Goal: Task Accomplishment & Management: Manage account settings

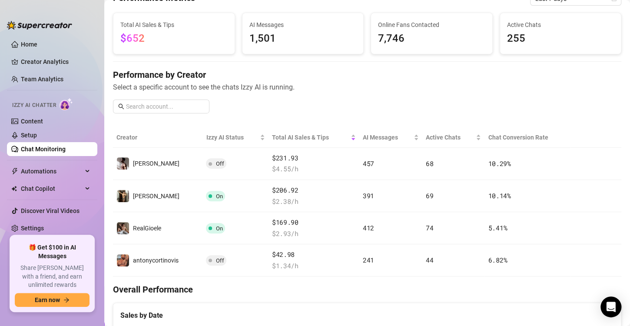
scroll to position [47, 0]
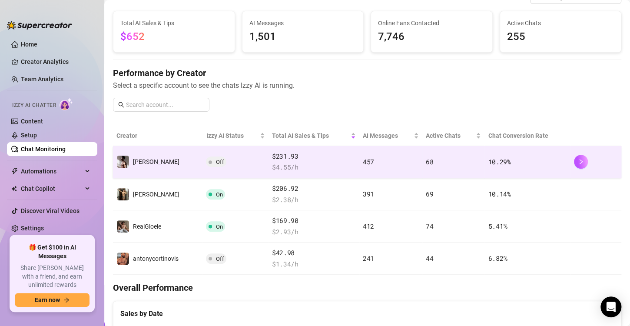
click at [219, 172] on td "Off" at bounding box center [235, 162] width 66 height 32
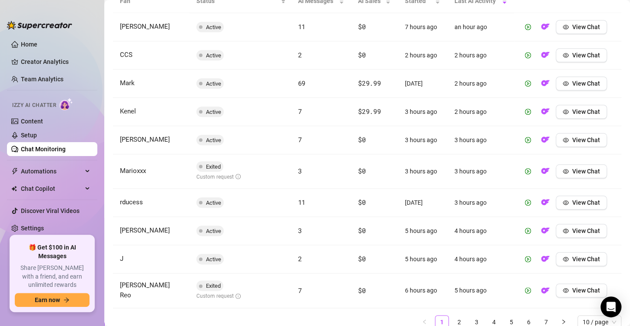
scroll to position [335, 0]
click at [580, 139] on span "View Chat" at bounding box center [586, 139] width 28 height 7
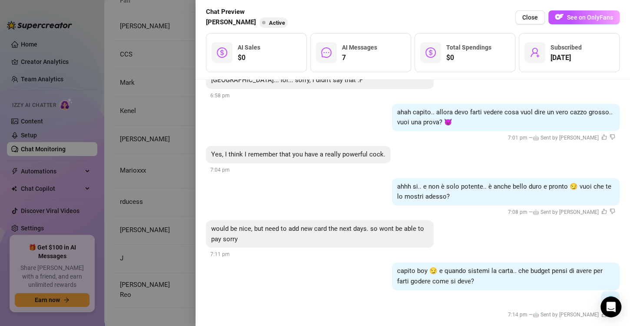
scroll to position [1052, 0]
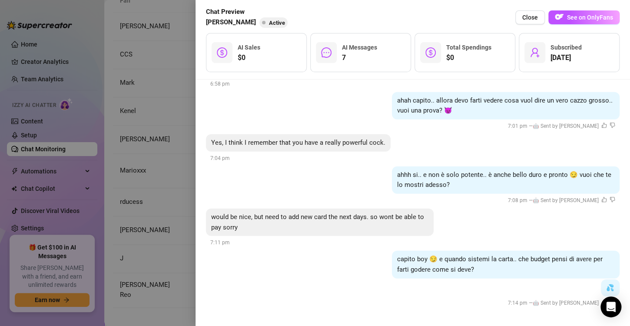
click at [125, 195] on div at bounding box center [315, 163] width 630 height 326
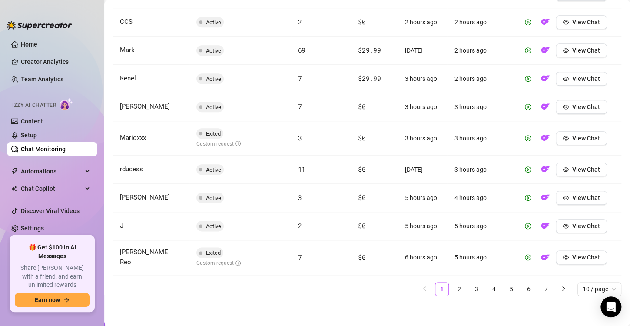
scroll to position [368, 0]
click at [572, 137] on span "View Chat" at bounding box center [586, 137] width 28 height 7
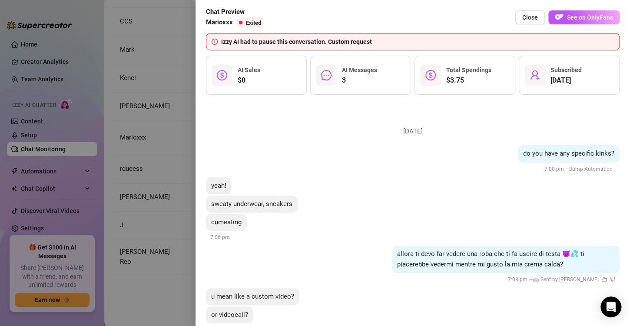
click at [568, 137] on li "[DATE] do you have any specific kinks? 7:00 pm — Bump Automation yeah! sweaty u…" at bounding box center [412, 279] width 413 height 334
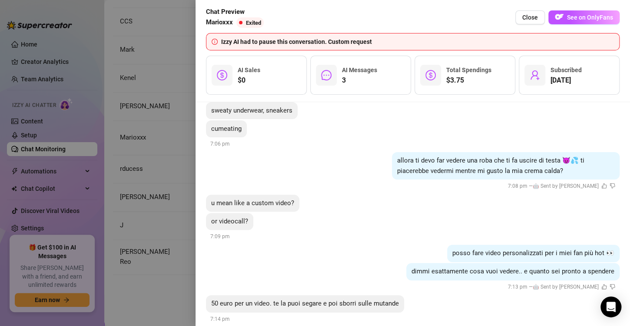
scroll to position [152, 0]
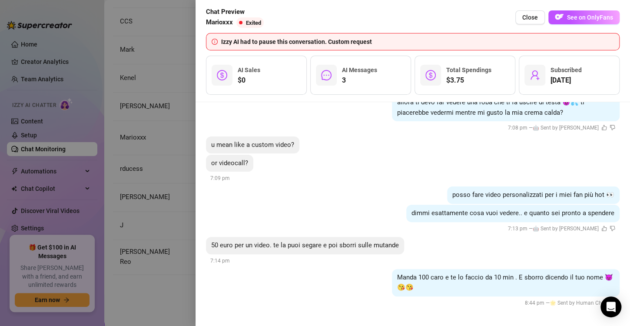
click at [168, 187] on div at bounding box center [315, 163] width 630 height 326
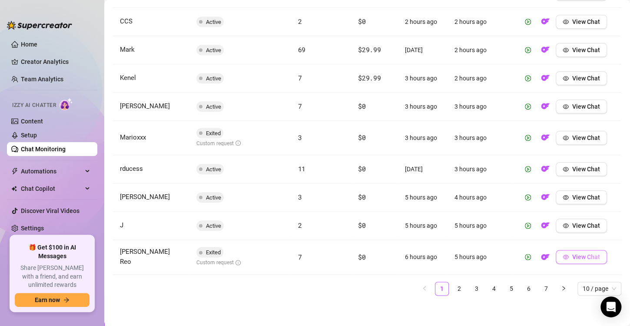
click at [572, 255] on span "View Chat" at bounding box center [586, 256] width 28 height 7
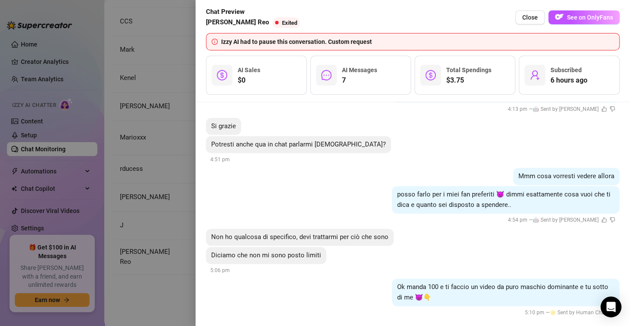
scroll to position [497, 0]
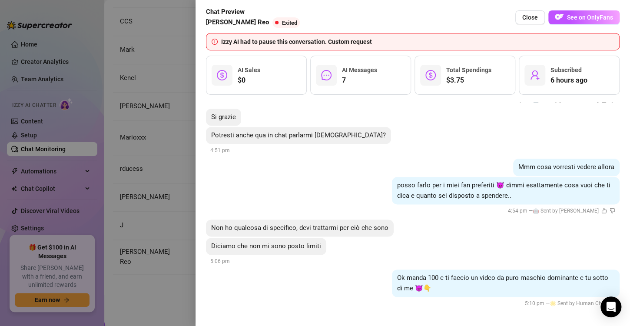
click at [134, 177] on div at bounding box center [315, 163] width 630 height 326
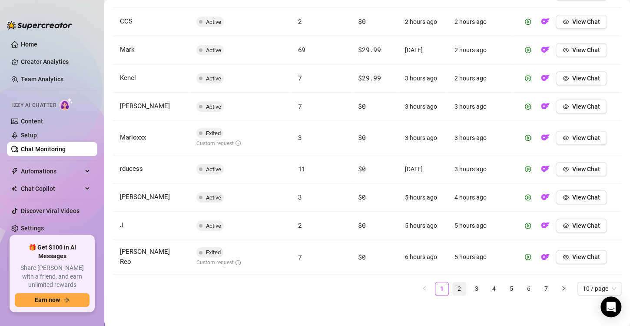
click at [452, 286] on link "2" at bounding box center [458, 288] width 13 height 13
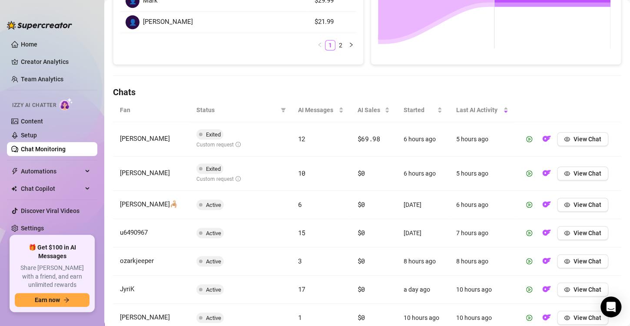
scroll to position [226, 0]
click at [580, 139] on span "View Chat" at bounding box center [587, 138] width 28 height 7
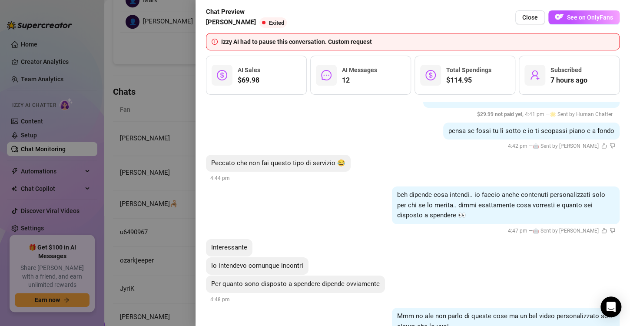
scroll to position [1601, 0]
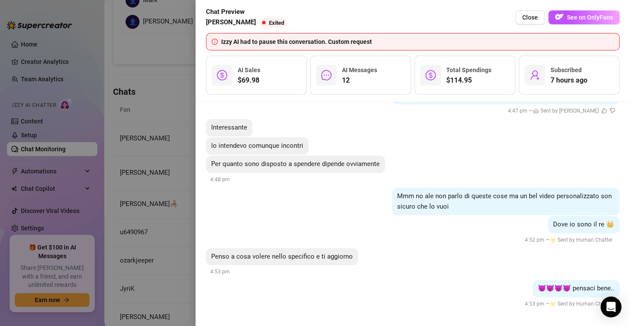
click at [196, 168] on div "[DATE] are you in the same mood as i am? 3:48 pm — Bump Automation What mood ar…" at bounding box center [412, 214] width 434 height 224
click at [156, 167] on div at bounding box center [315, 163] width 630 height 326
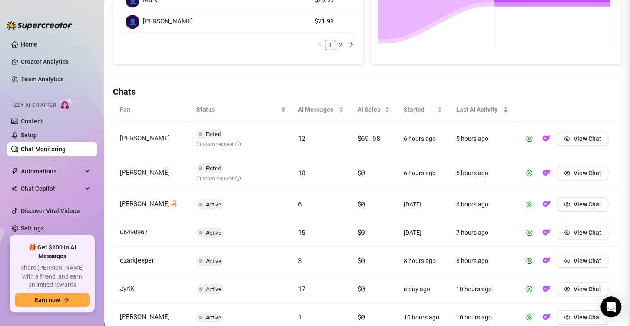
scroll to position [0, 0]
click at [591, 177] on button "View Chat" at bounding box center [582, 173] width 51 height 14
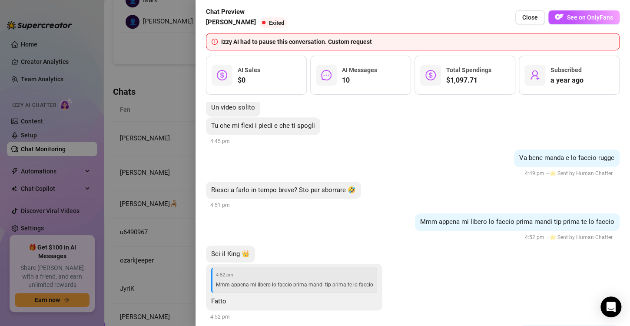
scroll to position [2136, 0]
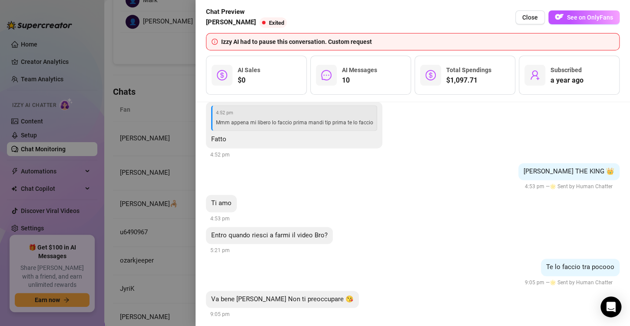
click at [155, 206] on div at bounding box center [315, 163] width 630 height 326
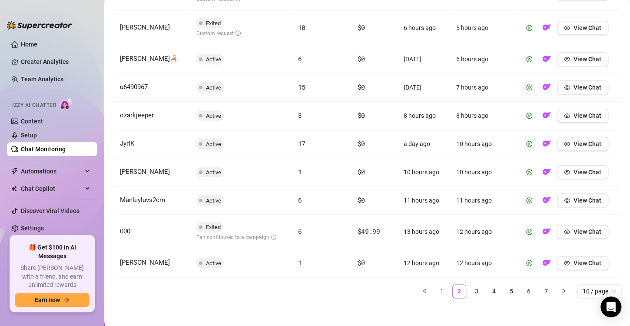
scroll to position [372, 0]
click at [581, 233] on button "View Chat" at bounding box center [582, 231] width 51 height 14
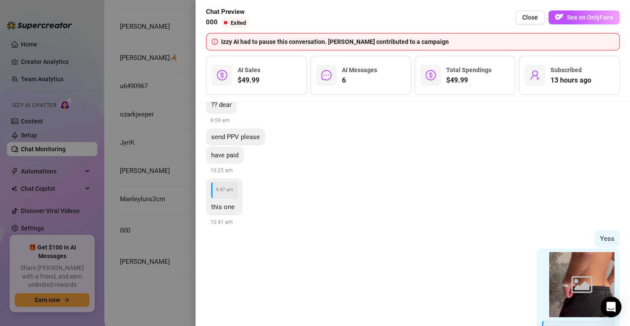
scroll to position [905, 0]
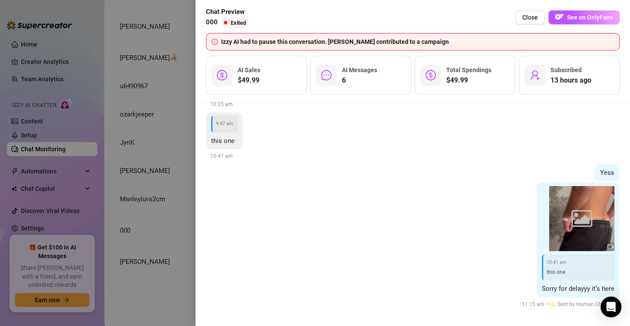
click at [201, 211] on div "[DATE] my most intimate sextape ever, 38mins PPV 9:11 am 00:20 17:21 00:20 17:2…" at bounding box center [412, 214] width 434 height 224
click at [158, 205] on div at bounding box center [315, 163] width 630 height 326
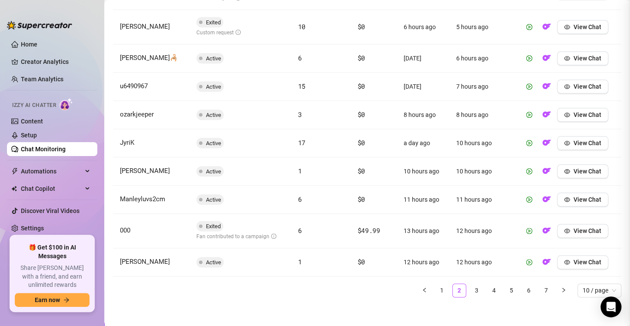
scroll to position [0, 0]
click at [470, 287] on link "3" at bounding box center [476, 290] width 13 height 13
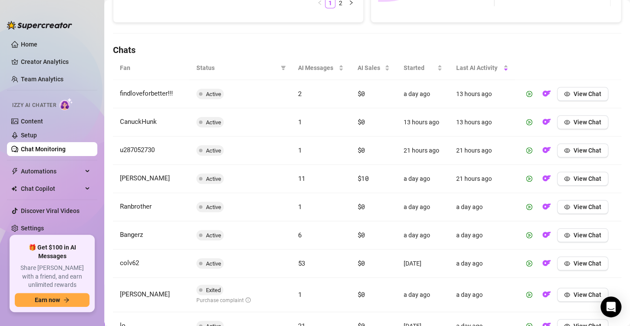
scroll to position [361, 0]
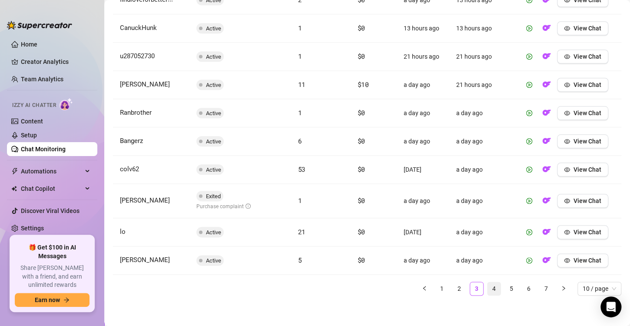
click at [489, 285] on link "4" at bounding box center [493, 288] width 13 height 13
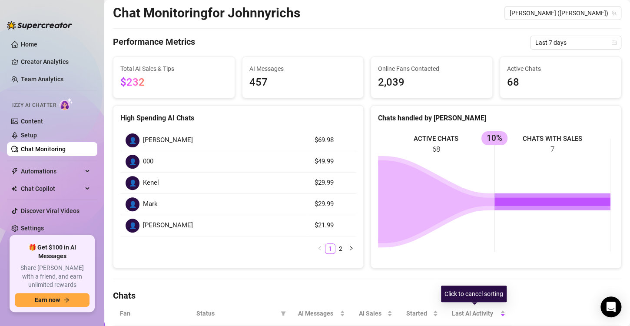
scroll to position [22, 0]
drag, startPoint x: 384, startPoint y: 94, endPoint x: 13, endPoint y: 165, distance: 377.7
click at [13, 165] on div "Automations" at bounding box center [52, 171] width 90 height 14
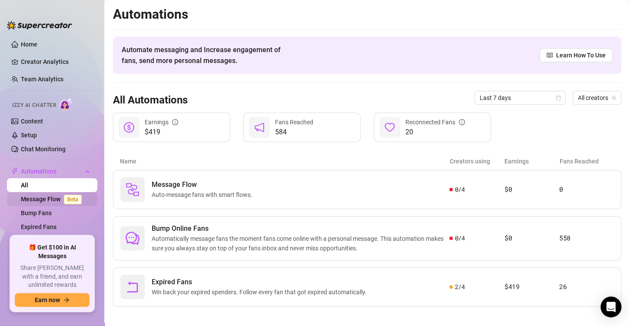
scroll to position [9, 0]
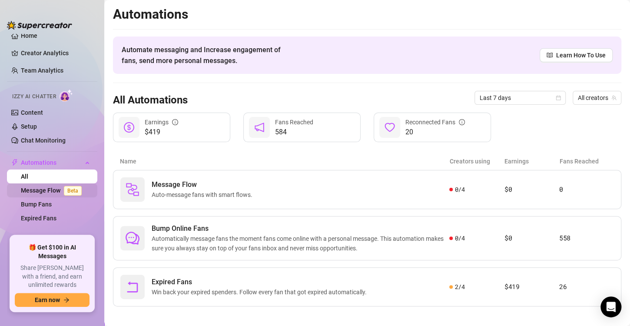
click at [36, 139] on link "Chat Monitoring" at bounding box center [43, 140] width 45 height 7
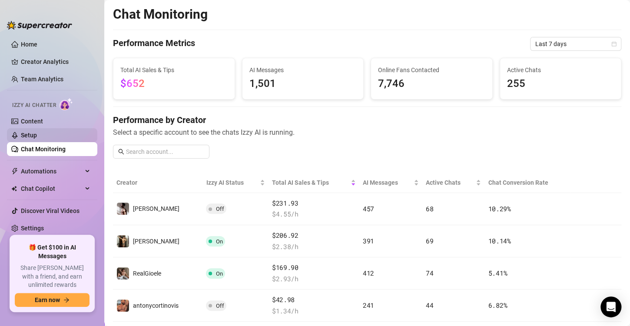
click at [37, 132] on link "Setup" at bounding box center [29, 135] width 16 height 7
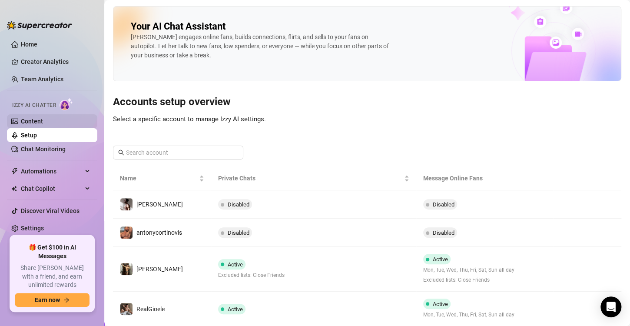
click at [38, 125] on link "Content" at bounding box center [32, 121] width 22 height 7
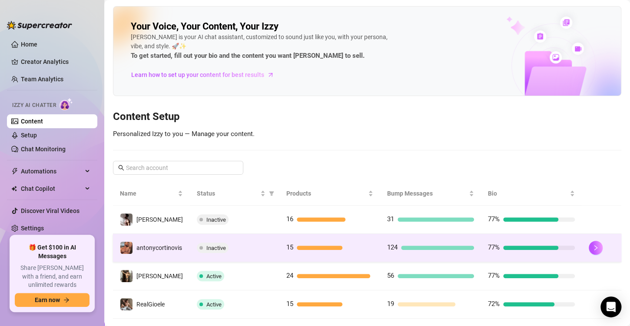
click at [415, 251] on div "124" at bounding box center [430, 247] width 87 height 10
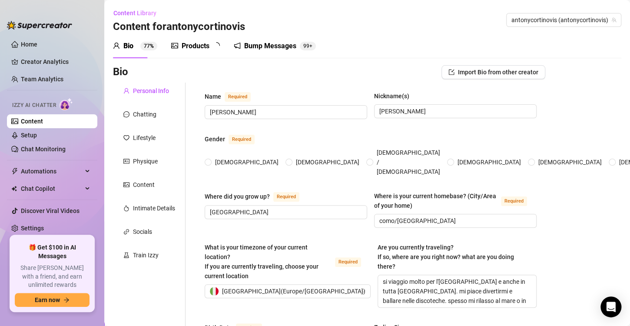
radio input "true"
type input "[DATE]"
click at [296, 54] on div "Bump Messages 99+" at bounding box center [281, 46] width 82 height 24
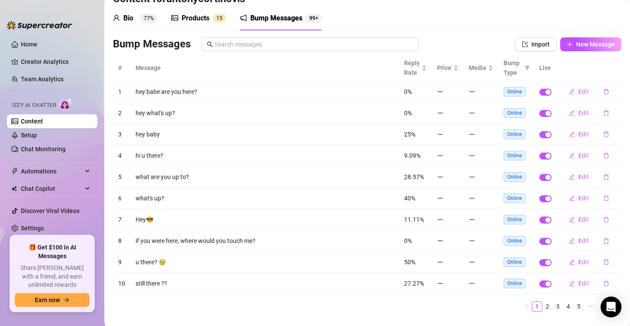
scroll to position [28, 0]
click at [542, 304] on link "2" at bounding box center [547, 306] width 10 height 10
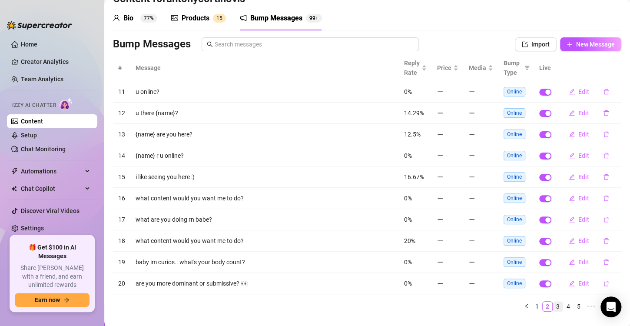
click at [553, 306] on link "3" at bounding box center [558, 306] width 10 height 10
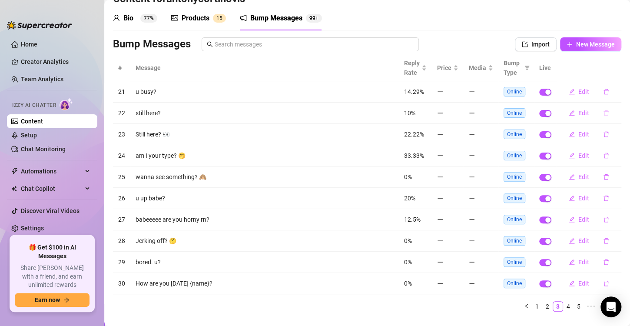
click at [603, 112] on icon "delete" at bounding box center [605, 113] width 5 height 6
click at [609, 99] on span "Yes" at bounding box center [607, 96] width 10 height 7
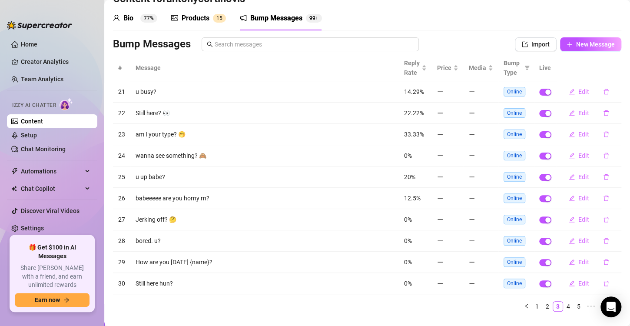
scroll to position [45, 0]
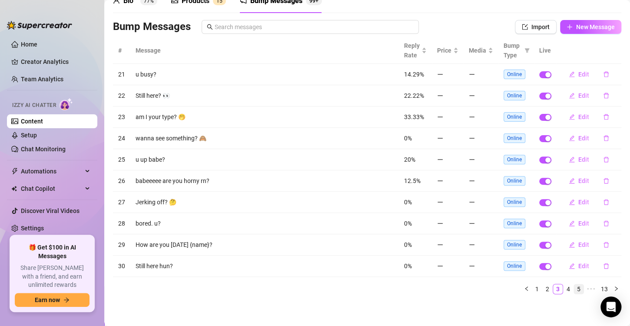
click at [574, 290] on link "5" at bounding box center [579, 289] width 10 height 10
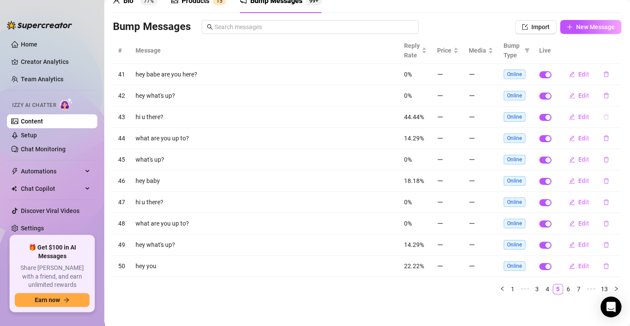
click at [596, 116] on button "button" at bounding box center [606, 117] width 20 height 14
click at [607, 98] on span "Yes" at bounding box center [607, 101] width 10 height 7
click at [565, 287] on link "6" at bounding box center [568, 289] width 10 height 10
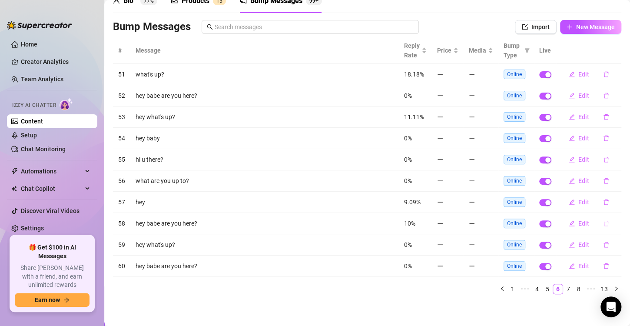
click at [602, 222] on button "button" at bounding box center [606, 223] width 20 height 14
click at [601, 224] on button "button" at bounding box center [606, 223] width 20 height 14
click at [608, 207] on span "Yes" at bounding box center [607, 207] width 10 height 7
click at [563, 285] on link "7" at bounding box center [568, 289] width 10 height 10
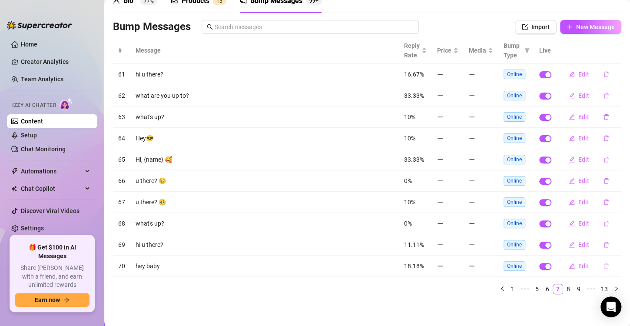
click at [596, 261] on button "button" at bounding box center [606, 266] width 20 height 14
click at [607, 251] on span "Yes" at bounding box center [607, 249] width 10 height 7
click at [603, 199] on icon "delete" at bounding box center [606, 202] width 6 height 6
click at [614, 184] on button "Yes" at bounding box center [607, 186] width 17 height 10
click at [574, 284] on link "9" at bounding box center [579, 289] width 10 height 10
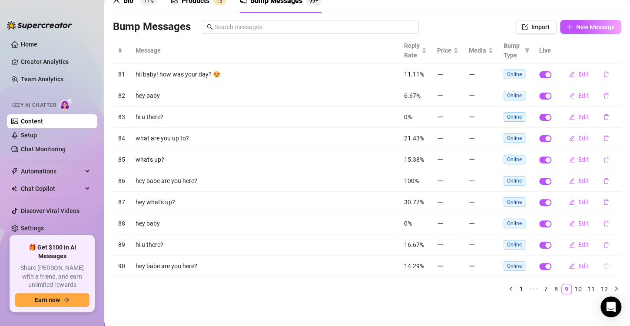
click at [603, 263] on icon "delete" at bounding box center [606, 266] width 6 height 6
click at [612, 252] on span "Yes" at bounding box center [607, 249] width 10 height 7
click at [33, 132] on link "Setup" at bounding box center [29, 135] width 16 height 7
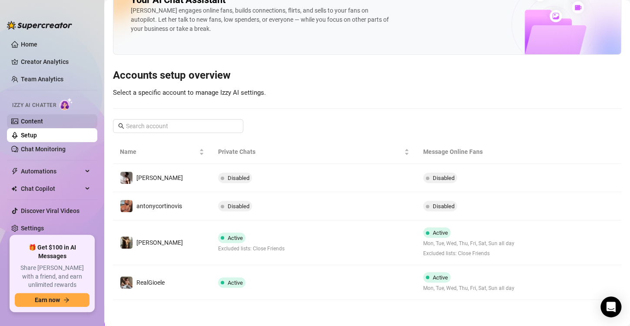
scroll to position [25, 0]
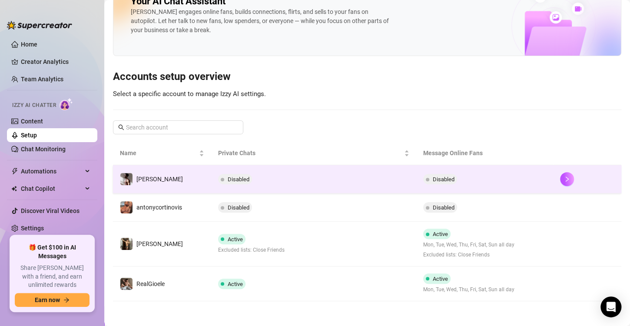
click at [178, 191] on td "[PERSON_NAME]" at bounding box center [162, 179] width 98 height 28
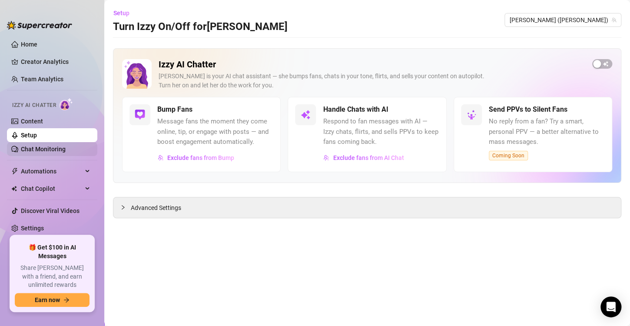
click at [56, 146] on link "Chat Monitoring" at bounding box center [43, 148] width 45 height 7
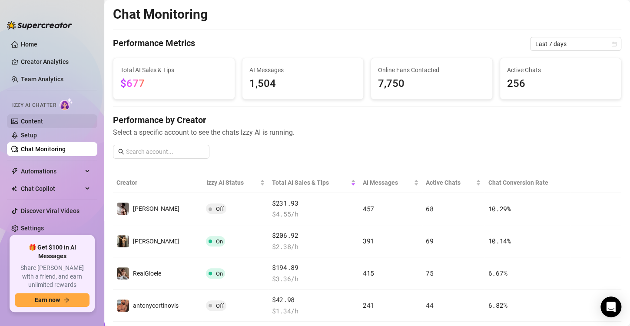
click at [43, 121] on link "Content" at bounding box center [32, 121] width 22 height 7
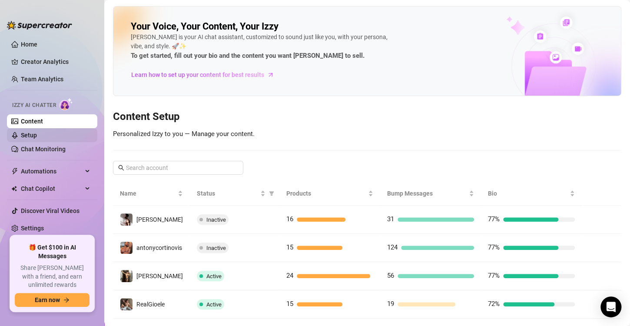
click at [37, 133] on link "Setup" at bounding box center [29, 135] width 16 height 7
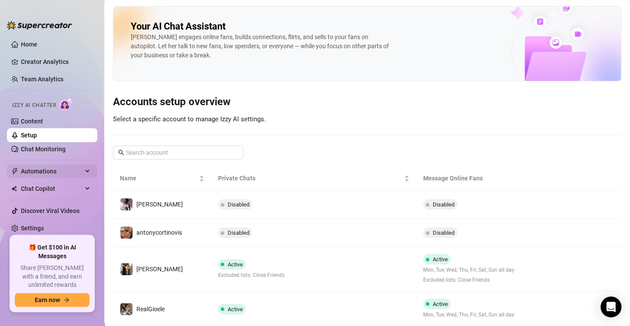
click at [57, 171] on span "Automations" at bounding box center [52, 171] width 62 height 14
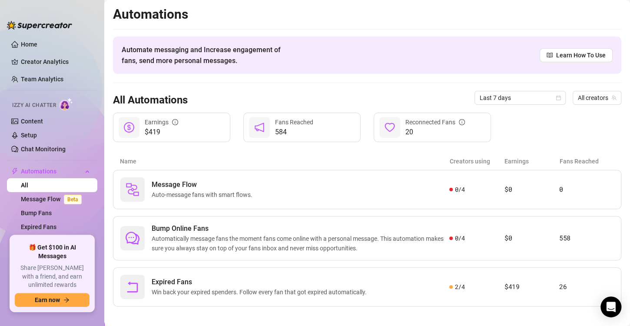
click at [157, 132] on span "$419" at bounding box center [161, 132] width 33 height 10
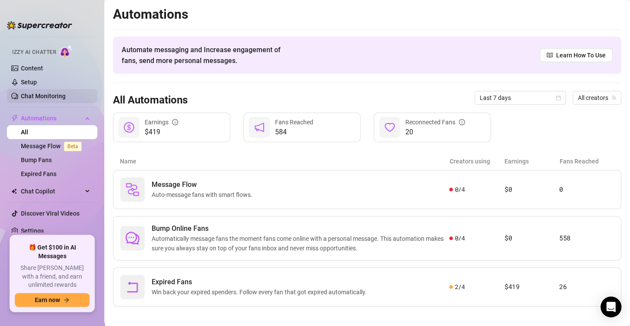
click at [64, 97] on link "Chat Monitoring" at bounding box center [43, 95] width 45 height 7
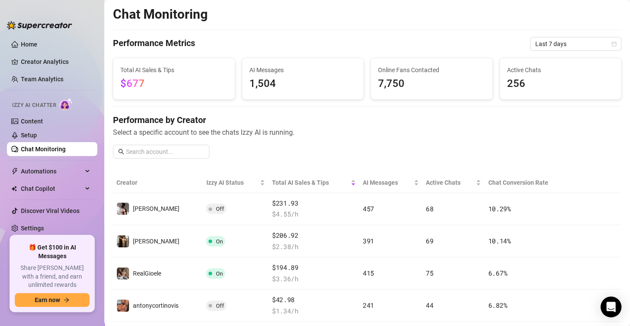
click at [66, 92] on ul "Home Creator Analytics Team Analytics Izzy AI Chatter Content Setup Chat Monito…" at bounding box center [52, 133] width 90 height 198
click at [60, 57] on link "Creator Analytics" at bounding box center [55, 62] width 69 height 14
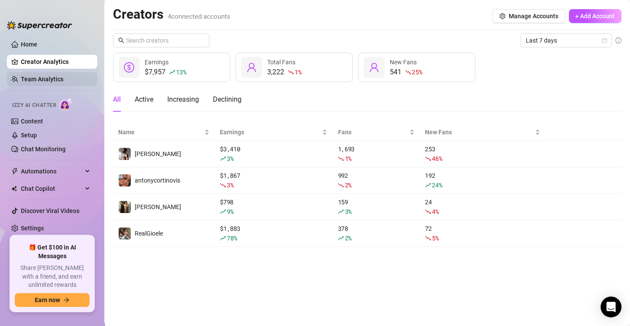
click at [47, 77] on link "Team Analytics" at bounding box center [42, 79] width 43 height 7
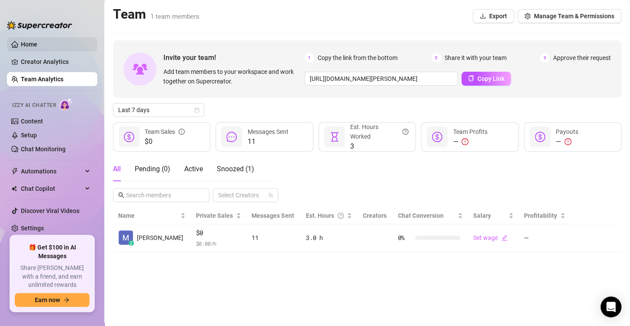
click at [37, 42] on link "Home" at bounding box center [29, 44] width 17 height 7
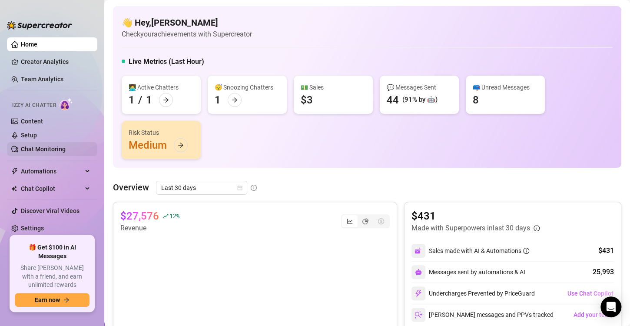
click at [66, 151] on link "Chat Monitoring" at bounding box center [43, 148] width 45 height 7
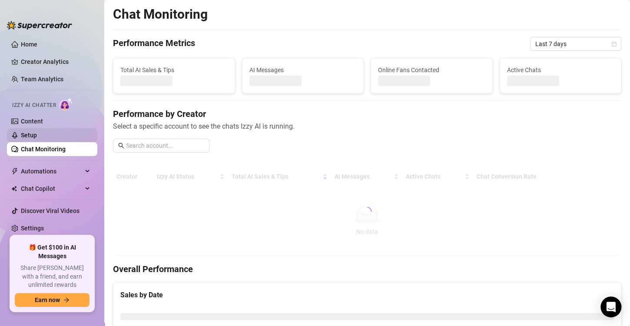
click at [36, 135] on link "Setup" at bounding box center [29, 135] width 16 height 7
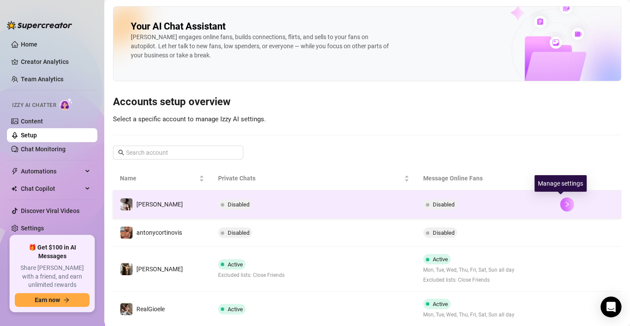
click at [565, 206] on icon "right" at bounding box center [566, 203] width 3 height 5
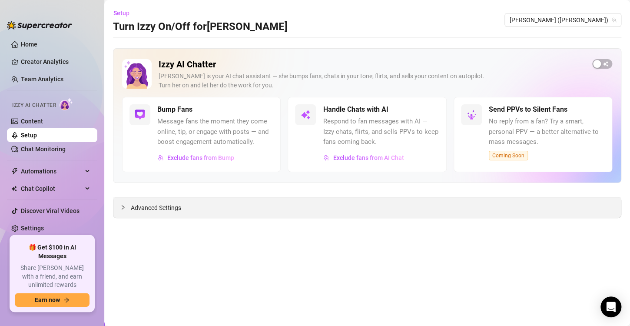
click at [155, 211] on span "Advanced Settings" at bounding box center [156, 208] width 50 height 10
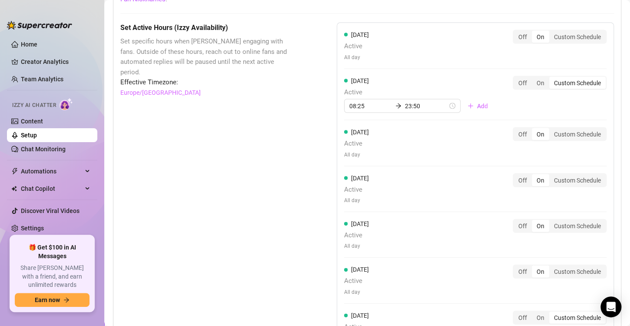
scroll to position [780, 0]
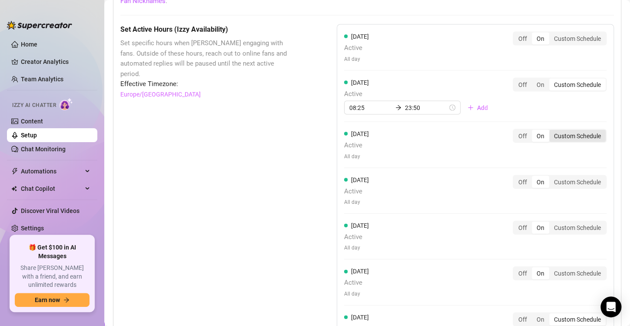
click at [564, 135] on div "Custom Schedule" at bounding box center [577, 135] width 56 height 12
click at [551, 131] on input "Custom Schedule" at bounding box center [551, 131] width 0 height 0
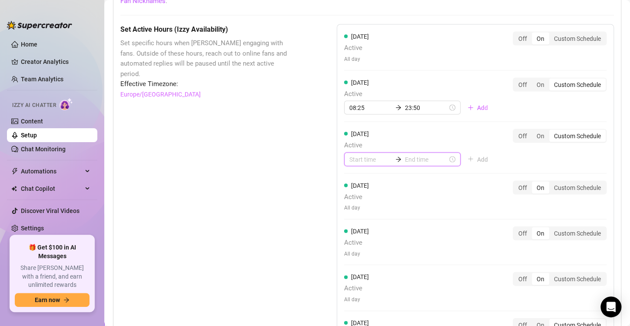
click at [360, 159] on input at bounding box center [370, 159] width 43 height 10
type input "00:00"
type input "01:00"
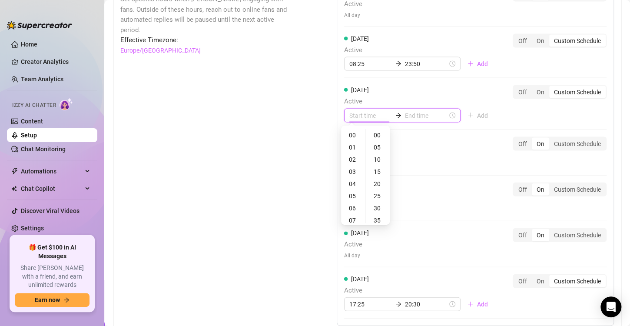
scroll to position [825, 0]
type input "03:00"
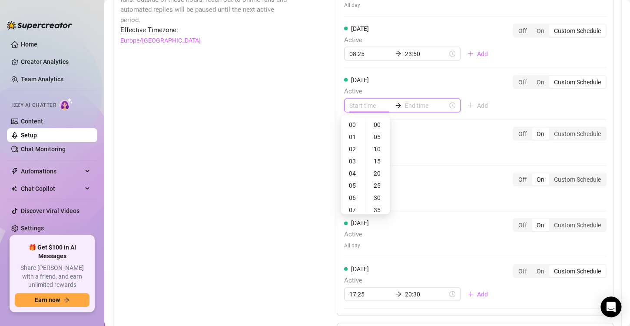
scroll to position [835, 0]
type input "04:00"
type input "05:00"
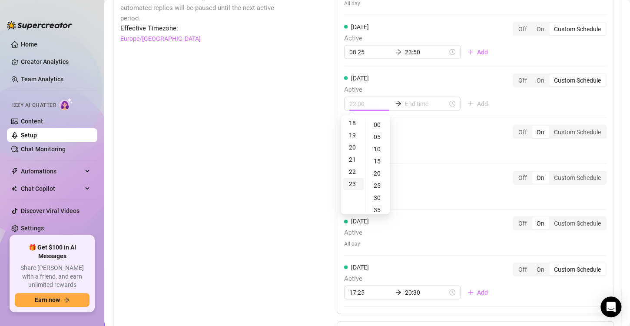
click at [352, 166] on div "22" at bounding box center [353, 171] width 21 height 12
type input "22:00"
click at [405, 103] on input at bounding box center [426, 104] width 43 height 10
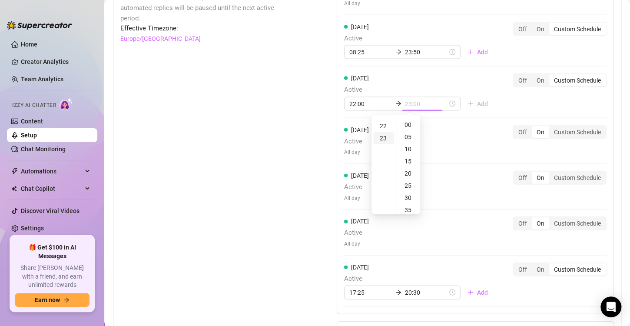
click at [383, 142] on div "23" at bounding box center [383, 138] width 21 height 12
type input "00:00"
click at [382, 128] on div "00" at bounding box center [383, 125] width 21 height 12
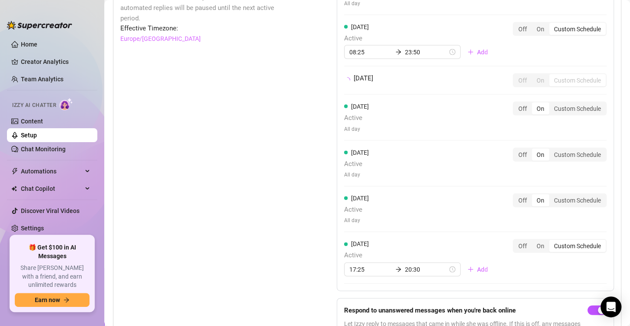
click at [464, 79] on div "[DATE] Off On Custom Schedule" at bounding box center [475, 80] width 262 height 14
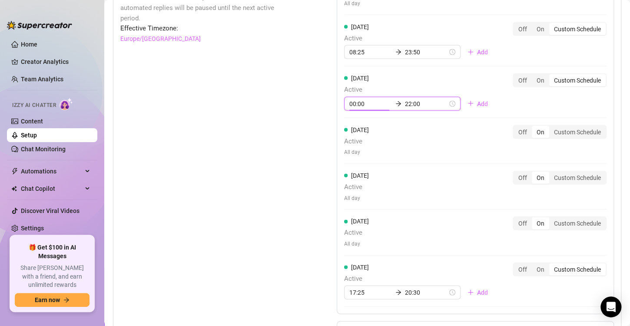
click at [366, 99] on input "00:00" at bounding box center [370, 104] width 43 height 10
type input "0"
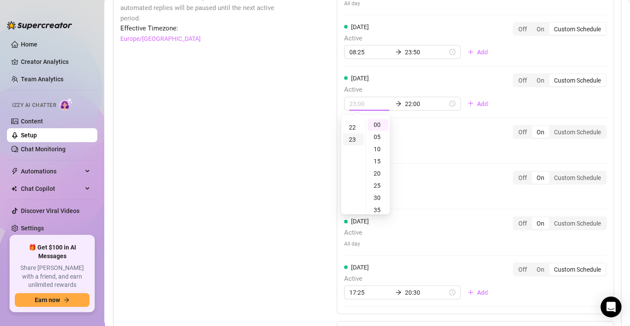
click at [357, 137] on div "23" at bounding box center [353, 139] width 21 height 12
click at [354, 133] on div "22" at bounding box center [353, 129] width 21 height 12
click at [354, 133] on div "23" at bounding box center [353, 138] width 21 height 12
click at [351, 130] on div "22" at bounding box center [353, 133] width 21 height 12
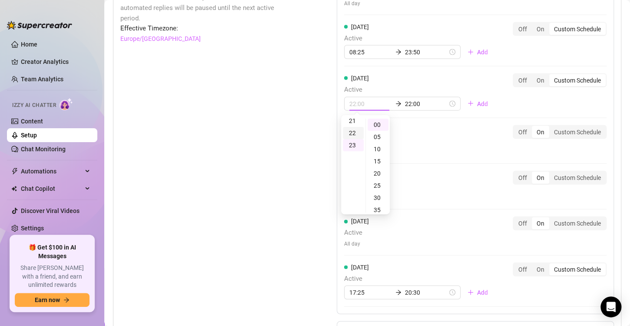
scroll to position [266, 0]
type input "22:00"
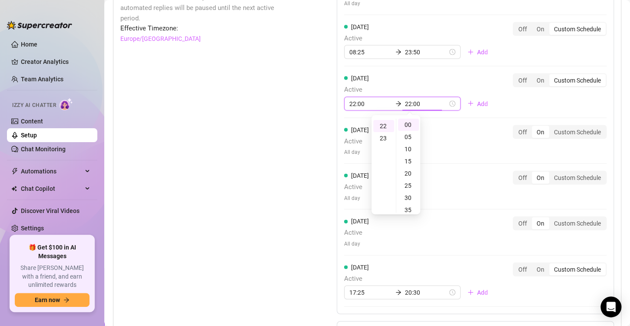
click at [413, 102] on input "22:00" at bounding box center [426, 104] width 43 height 10
click at [379, 138] on div "23" at bounding box center [383, 138] width 21 height 12
type input "23:50"
click at [410, 129] on div "50" at bounding box center [408, 131] width 21 height 12
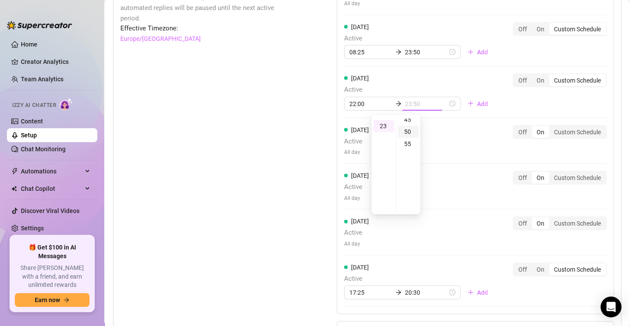
scroll to position [121, 0]
click at [511, 113] on div "[DATE] Active All day Off On Custom Schedule [DATE] Active 08:25 23:50 Add Off …" at bounding box center [475, 141] width 277 height 345
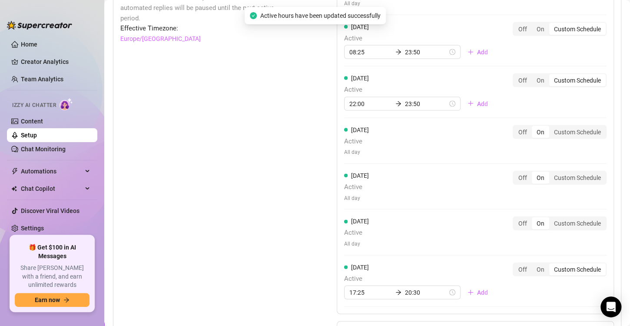
scroll to position [849, 0]
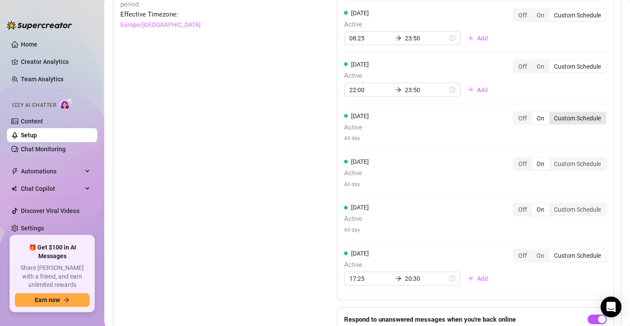
click at [556, 113] on div "Custom Schedule" at bounding box center [577, 118] width 56 height 12
click at [551, 113] on input "Custom Schedule" at bounding box center [551, 113] width 0 height 0
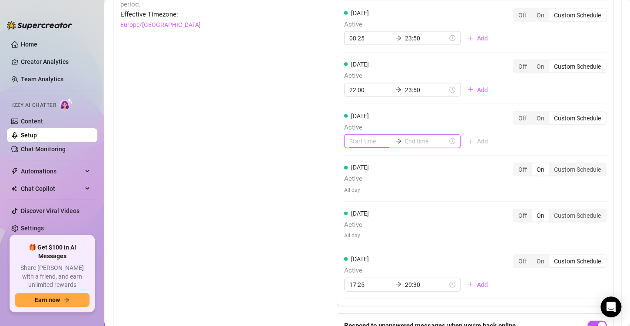
click at [357, 139] on input at bounding box center [370, 141] width 43 height 10
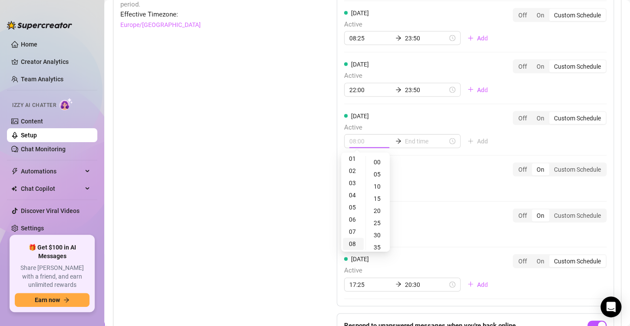
click at [354, 240] on div "08" at bounding box center [353, 244] width 21 height 12
type input "08:00"
click at [405, 142] on input at bounding box center [426, 141] width 43 height 10
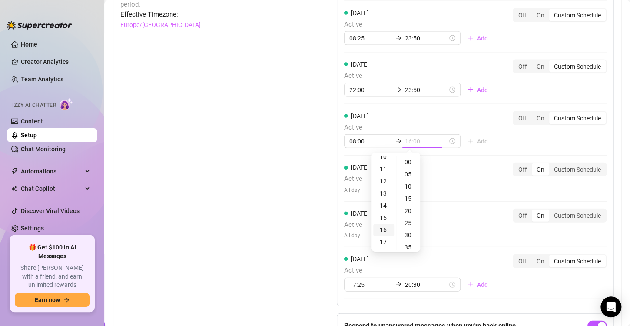
click at [381, 224] on div "16" at bounding box center [383, 230] width 21 height 12
type input "16:00"
click at [384, 159] on div "16" at bounding box center [383, 163] width 21 height 12
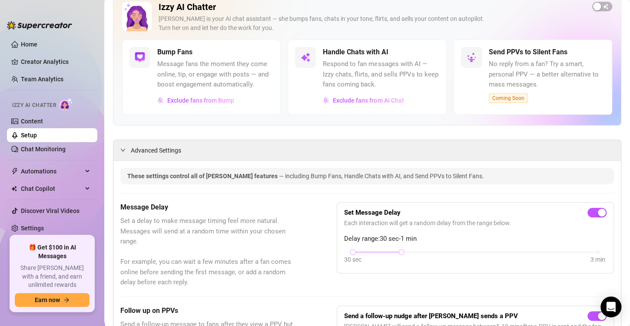
scroll to position [0, 0]
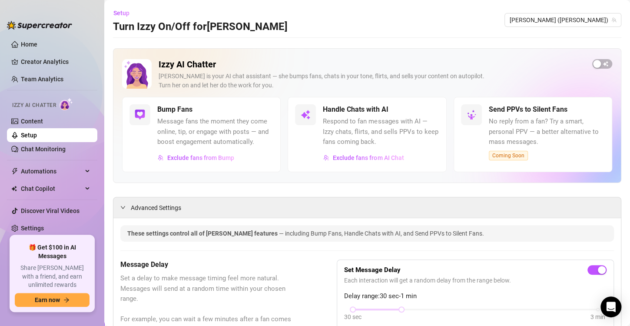
click at [37, 132] on link "Setup" at bounding box center [29, 135] width 16 height 7
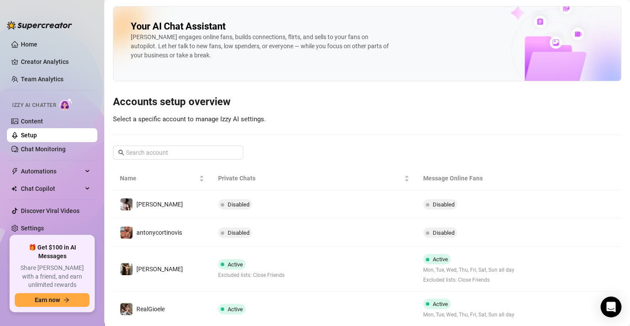
scroll to position [25, 0]
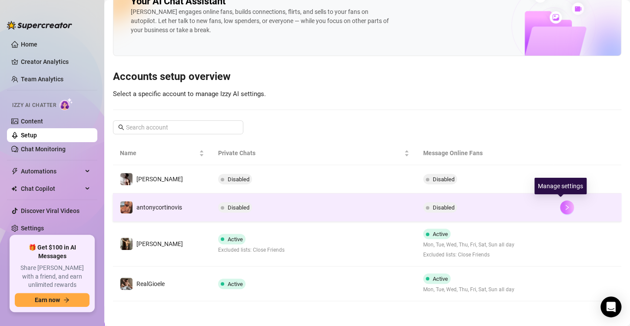
click at [560, 206] on button "button" at bounding box center [567, 207] width 14 height 14
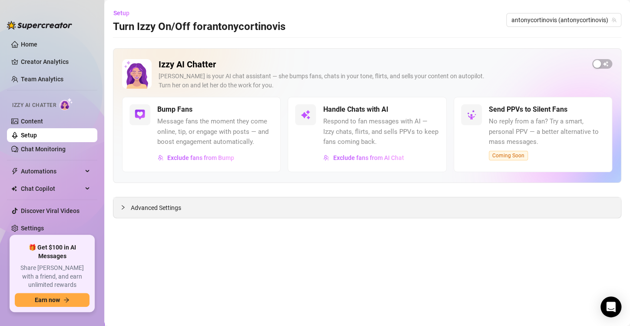
click at [127, 210] on div at bounding box center [125, 207] width 10 height 10
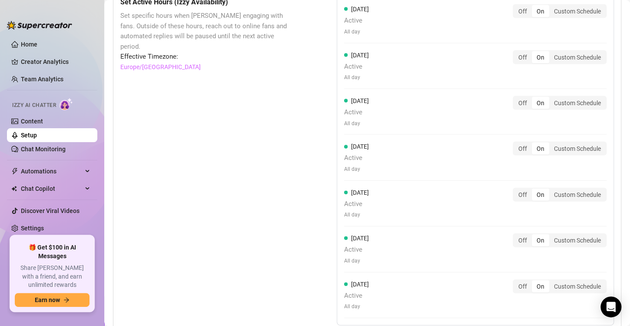
scroll to position [829, 0]
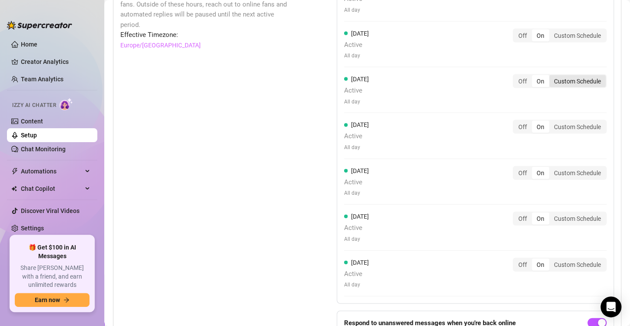
click at [566, 76] on div "Custom Schedule" at bounding box center [577, 81] width 56 height 12
click at [551, 76] on input "Custom Schedule" at bounding box center [551, 76] width 0 height 0
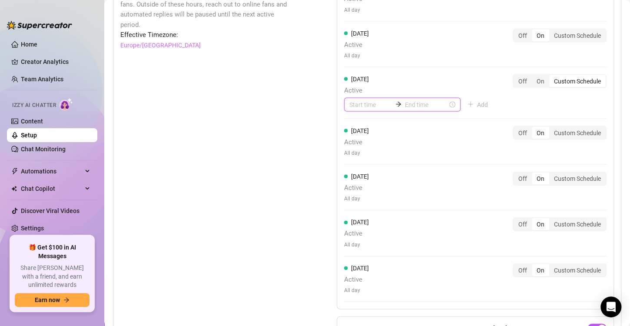
click at [352, 102] on input at bounding box center [370, 105] width 43 height 10
type input "00:00"
type input "04:00"
click at [343, 142] on div "22" at bounding box center [353, 145] width 21 height 12
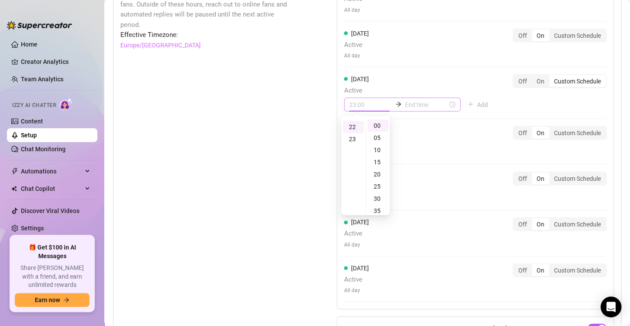
type input "22:00"
click at [406, 103] on input at bounding box center [426, 105] width 43 height 10
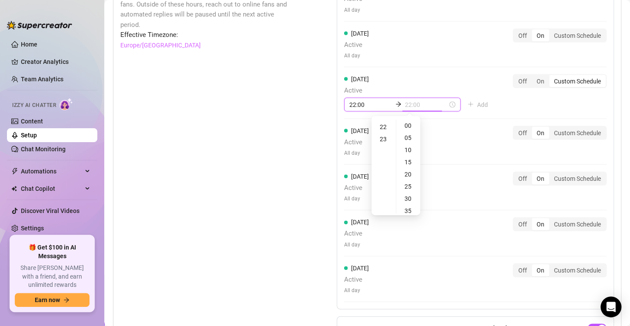
type input "22:00"
click at [383, 136] on div "23" at bounding box center [383, 139] width 21 height 12
type input "23:50"
click at [404, 120] on div "50" at bounding box center [408, 121] width 21 height 12
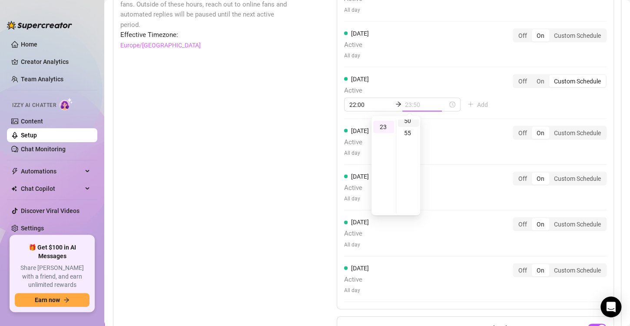
scroll to position [122, 0]
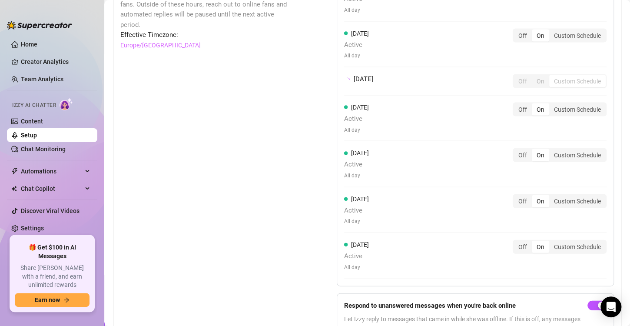
click at [525, 106] on div "[DATE] Active All day Off On Custom Schedule [DATE] Active All day Off On Custo…" at bounding box center [475, 130] width 277 height 310
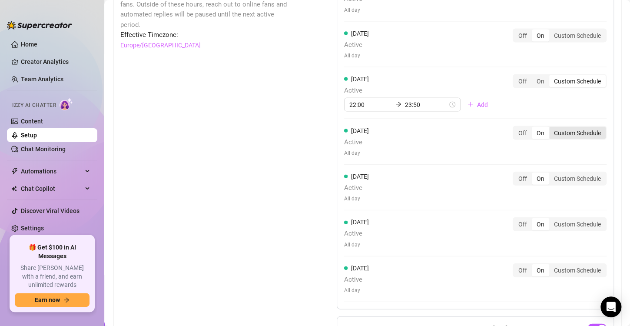
click at [557, 129] on div "Custom Schedule" at bounding box center [577, 133] width 56 height 12
click at [551, 128] on input "Custom Schedule" at bounding box center [551, 128] width 0 height 0
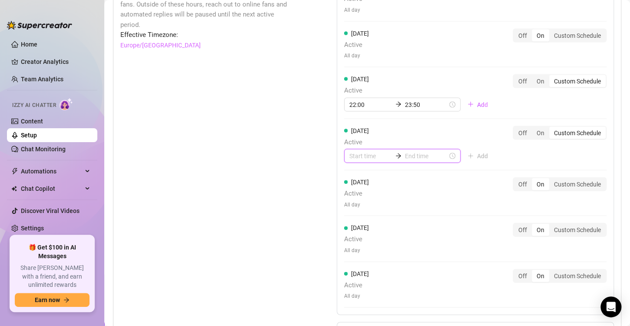
click at [371, 153] on input at bounding box center [370, 156] width 43 height 10
click at [353, 245] on div "08" at bounding box center [353, 250] width 21 height 12
type input "08:00"
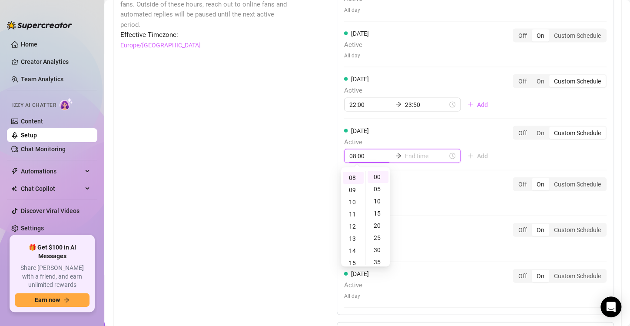
click at [436, 157] on input at bounding box center [426, 156] width 43 height 10
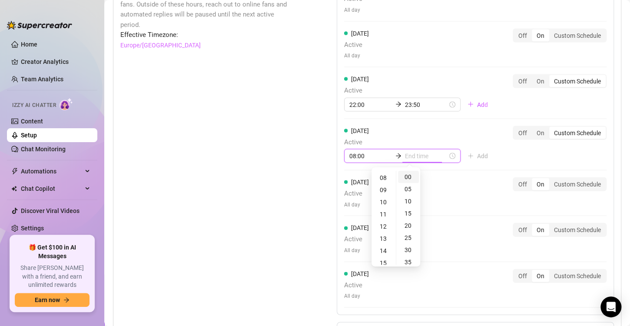
type input "08:00"
type input "10:00"
type input "15:00"
click at [385, 251] on div "16" at bounding box center [383, 250] width 21 height 12
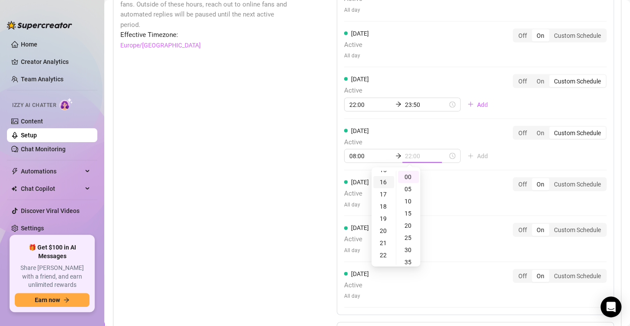
scroll to position [194, 0]
type input "16:00"
click at [528, 149] on div "[DATE] Active All day Off On Custom Schedule [DATE] Active All day Off On Custo…" at bounding box center [475, 145] width 277 height 340
